Goal: Book appointment/travel/reservation

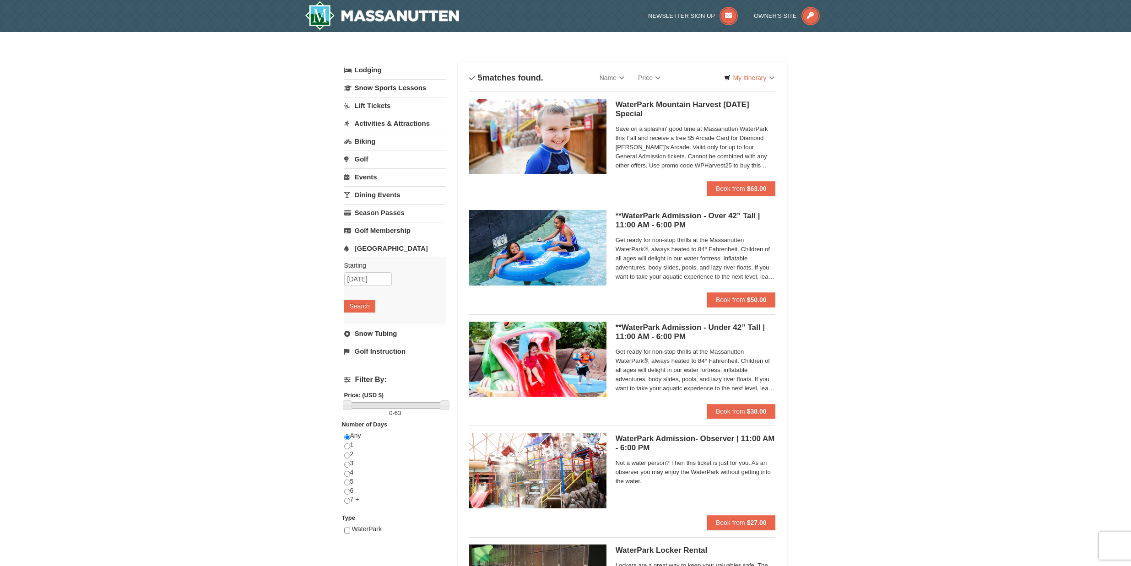
click at [372, 67] on link "Lodging" at bounding box center [395, 70] width 102 height 16
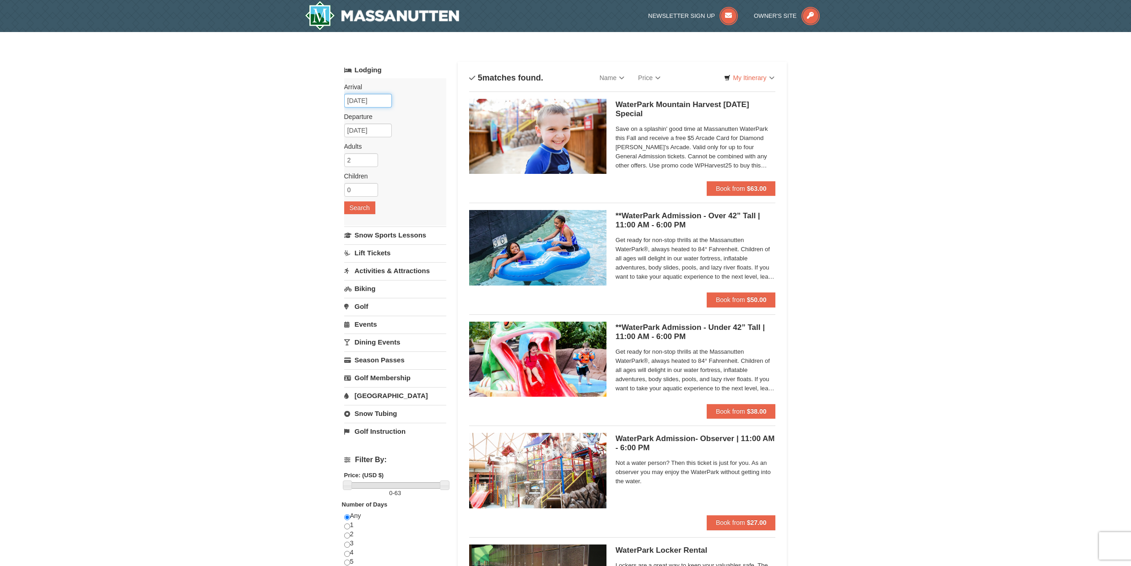
click at [367, 99] on input "[DATE]" at bounding box center [368, 101] width 48 height 14
click at [356, 194] on link "19" at bounding box center [354, 193] width 16 height 13
click at [365, 130] on input "10/21/2025" at bounding box center [368, 131] width 48 height 14
click at [374, 222] on link "20" at bounding box center [371, 222] width 17 height 13
type input "[DATE]"
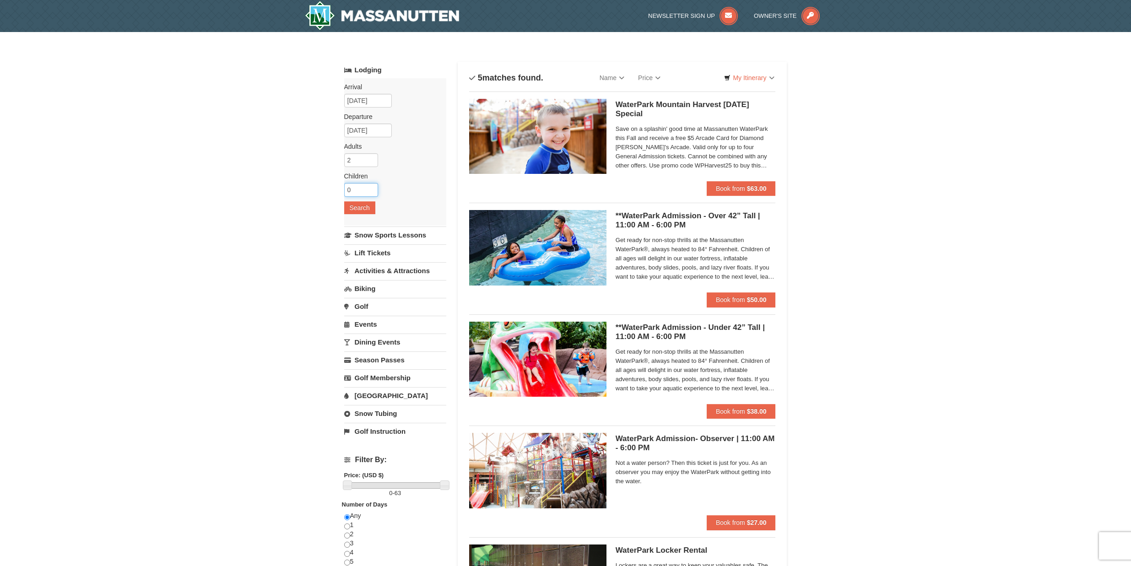
click at [358, 187] on input "0" at bounding box center [361, 190] width 34 height 14
click at [372, 187] on input "1" at bounding box center [361, 190] width 34 height 14
type input "2"
click at [372, 187] on input "2" at bounding box center [361, 190] width 34 height 14
click at [359, 206] on button "Search" at bounding box center [359, 207] width 31 height 13
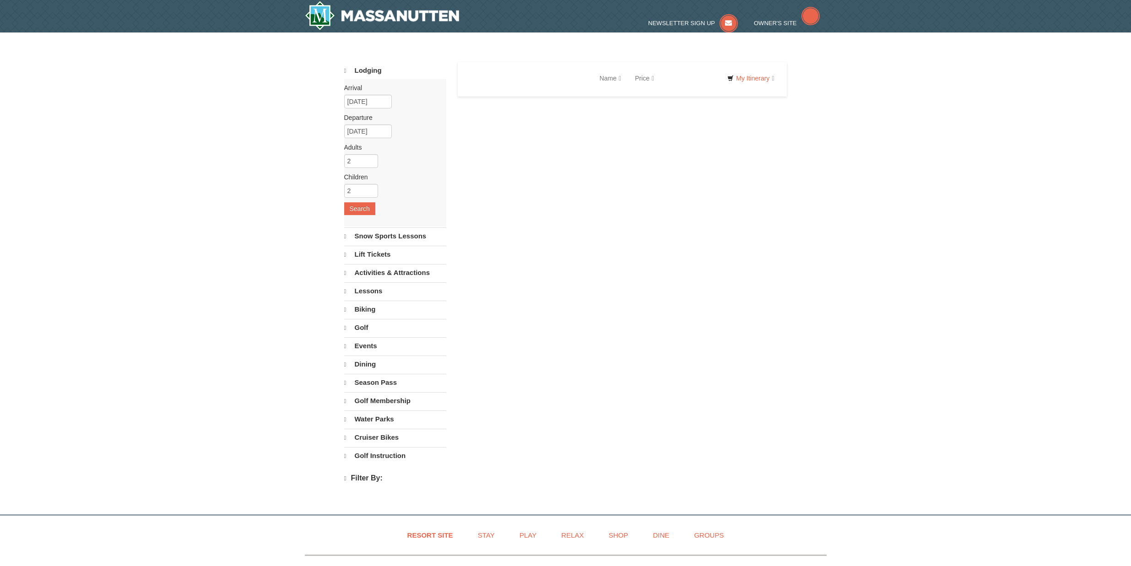
select select "10"
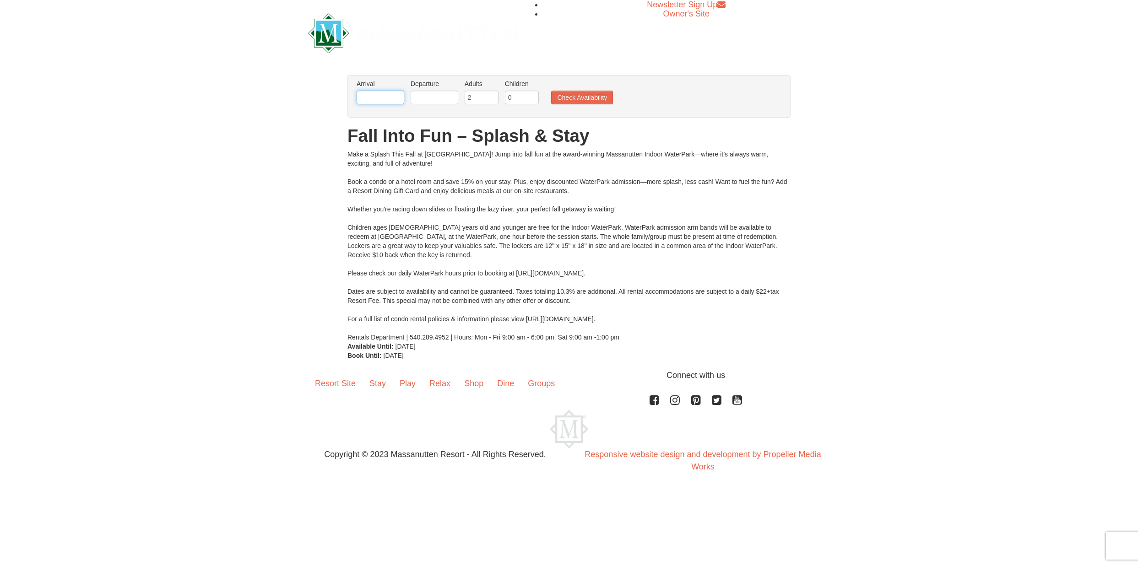
click at [381, 100] on input "text" at bounding box center [381, 98] width 48 height 14
click at [370, 190] on link "19" at bounding box center [367, 190] width 16 height 13
type input "[DATE]"
click at [423, 95] on input "text" at bounding box center [435, 98] width 48 height 14
click at [440, 189] on link "20" at bounding box center [438, 190] width 17 height 13
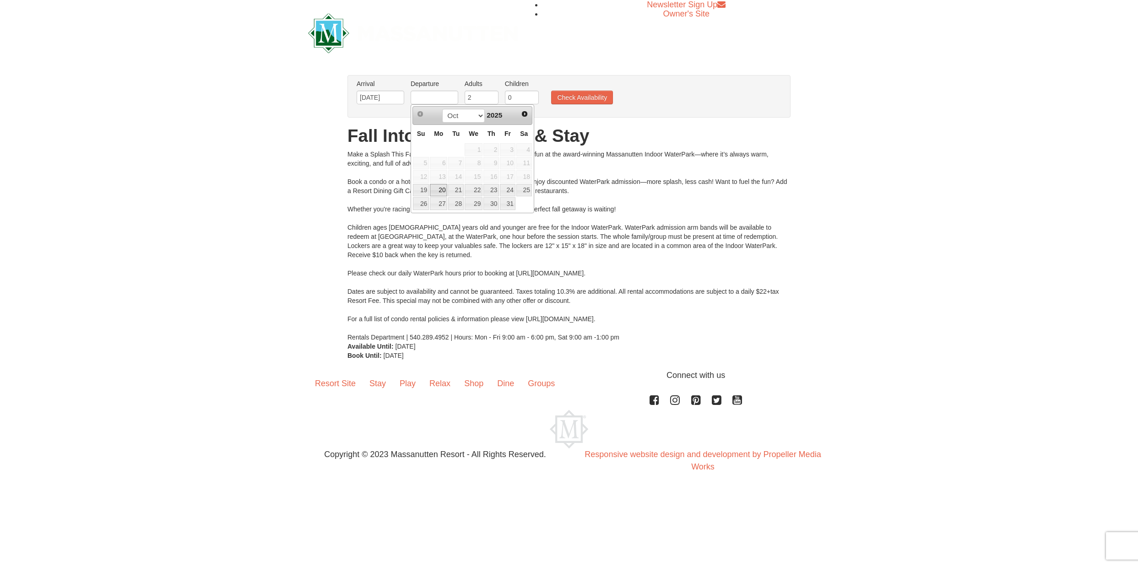
type input "10/20/2025"
click at [533, 95] on input "1" at bounding box center [522, 98] width 34 height 14
type input "2"
click at [533, 95] on input "2" at bounding box center [522, 98] width 34 height 14
click at [592, 97] on button "Check Availability" at bounding box center [582, 98] width 62 height 14
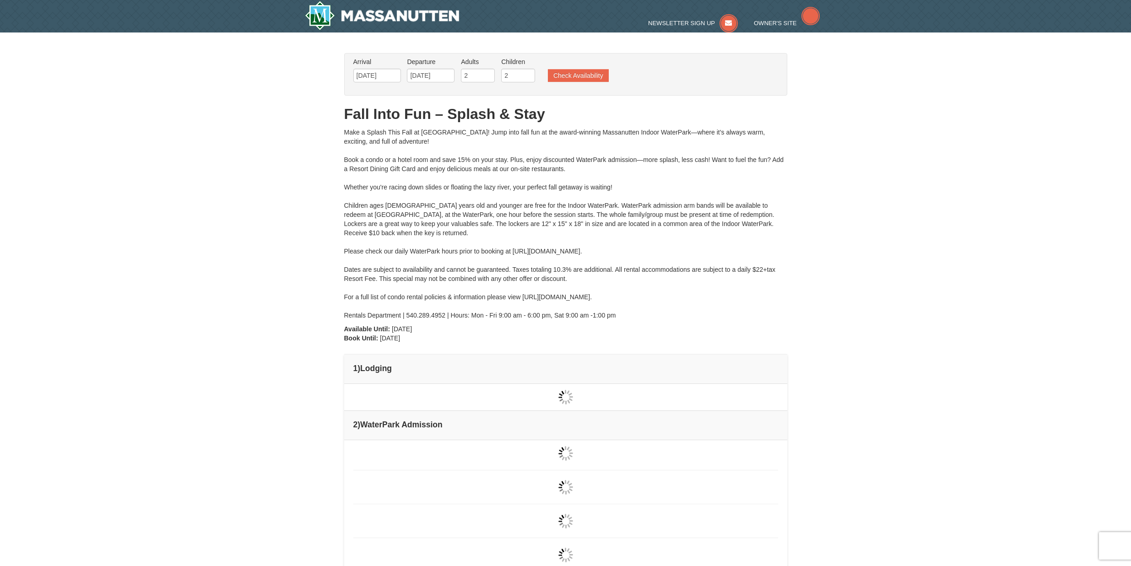
type input "[DATE]"
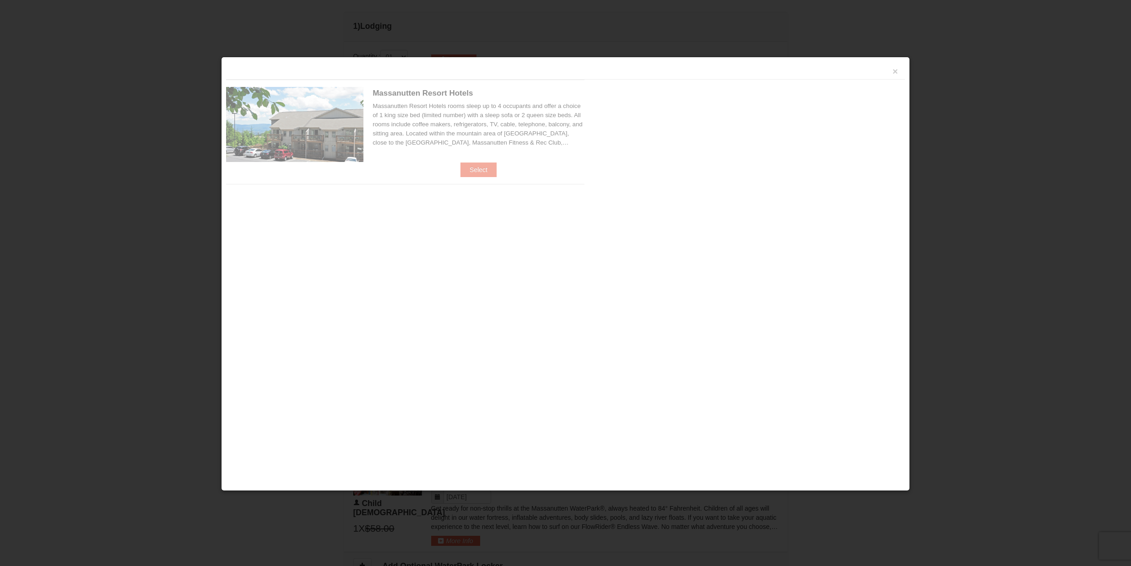
scroll to position [357, 0]
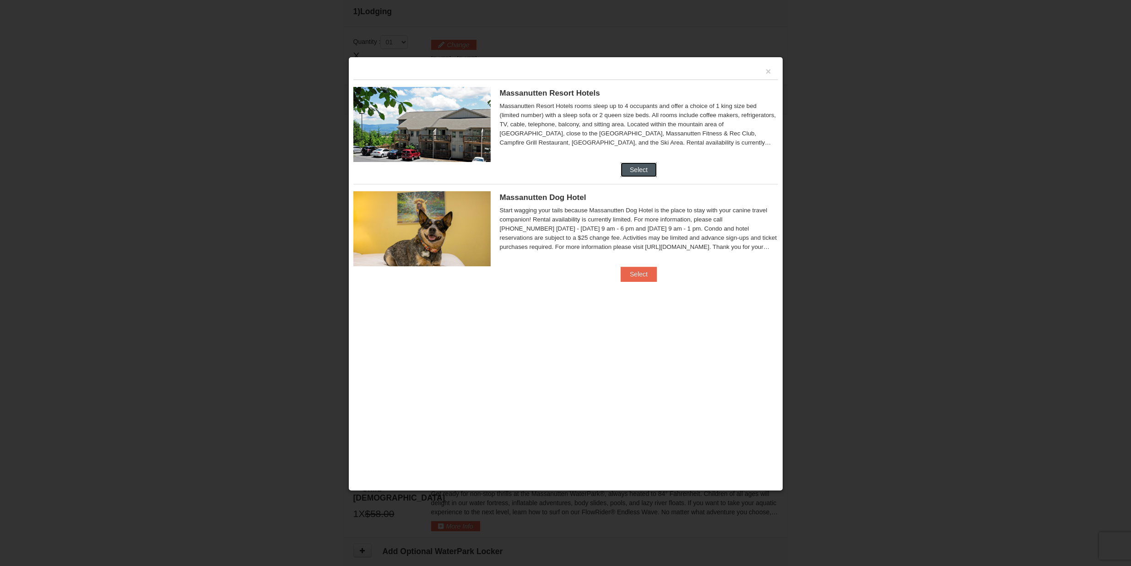
click at [642, 170] on button "Select" at bounding box center [639, 169] width 36 height 15
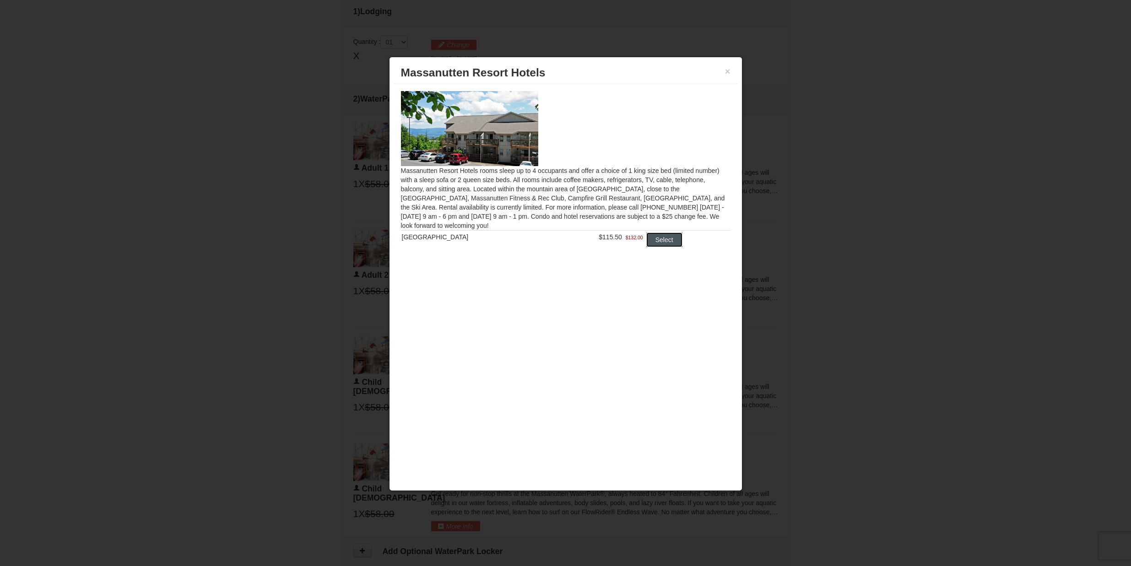
click at [660, 241] on button "Select" at bounding box center [664, 239] width 36 height 15
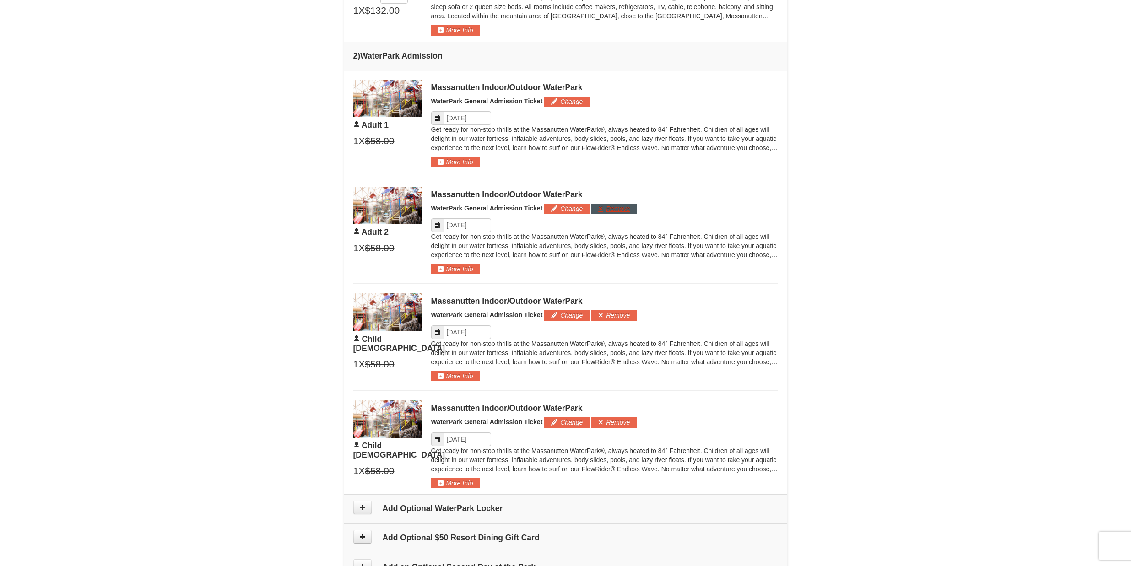
scroll to position [445, 0]
